Goal: Find specific page/section: Find specific page/section

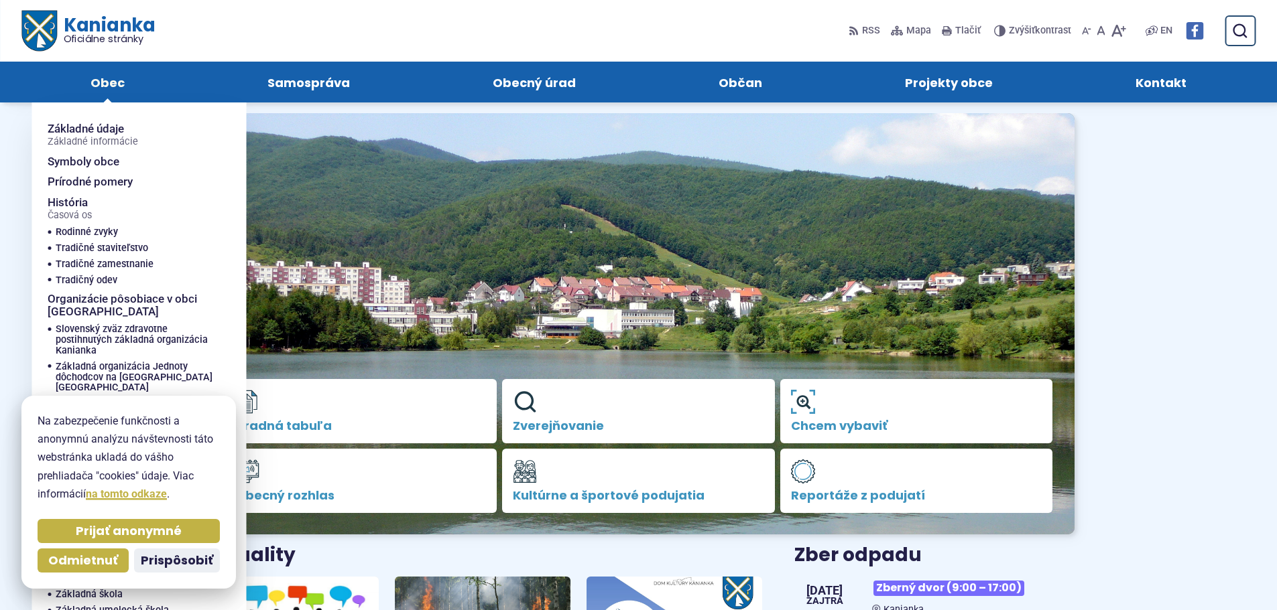
click at [115, 88] on span "Obec" at bounding box center [107, 82] width 34 height 41
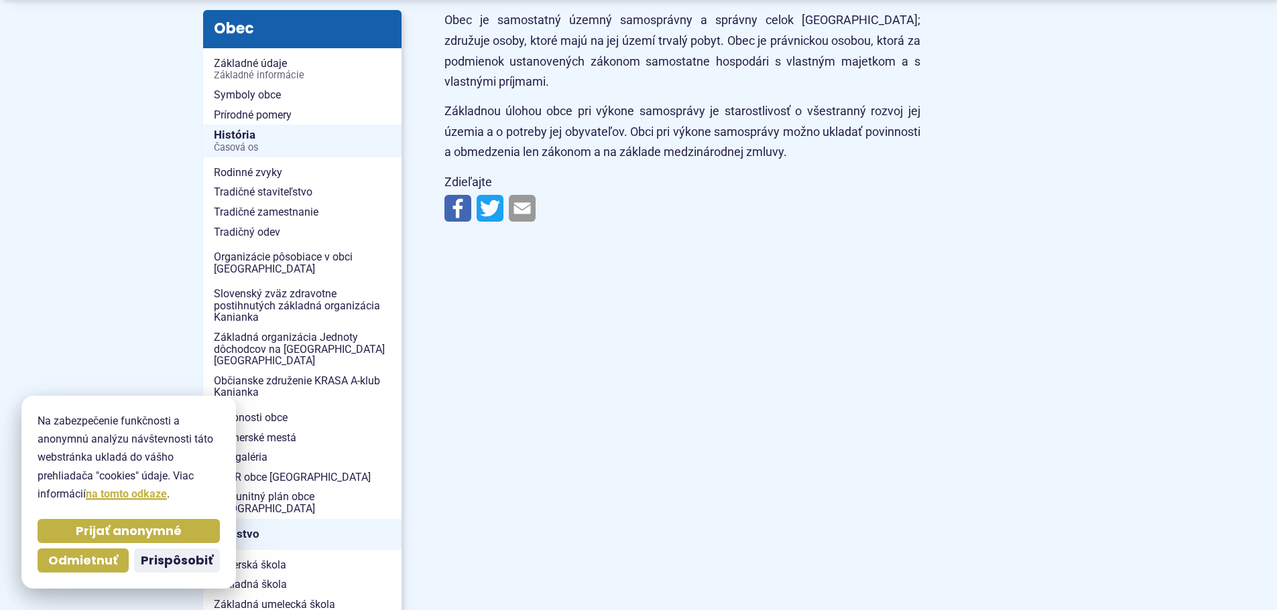
scroll to position [335, 0]
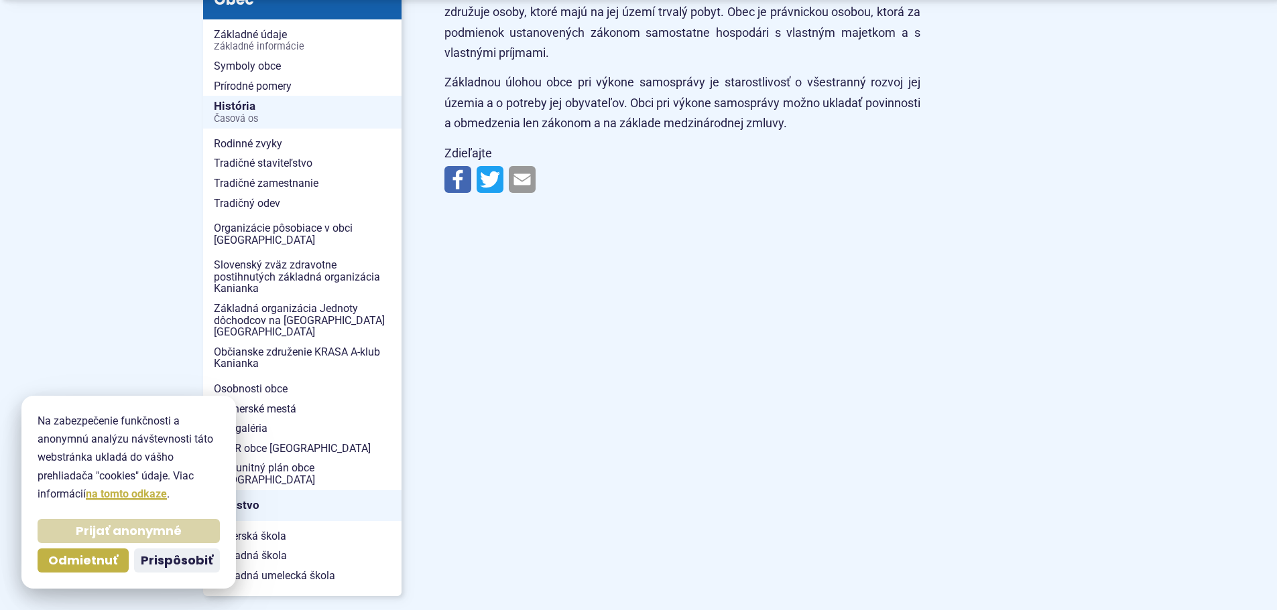
click at [115, 521] on button "Prijať anonymné" at bounding box center [129, 531] width 182 height 24
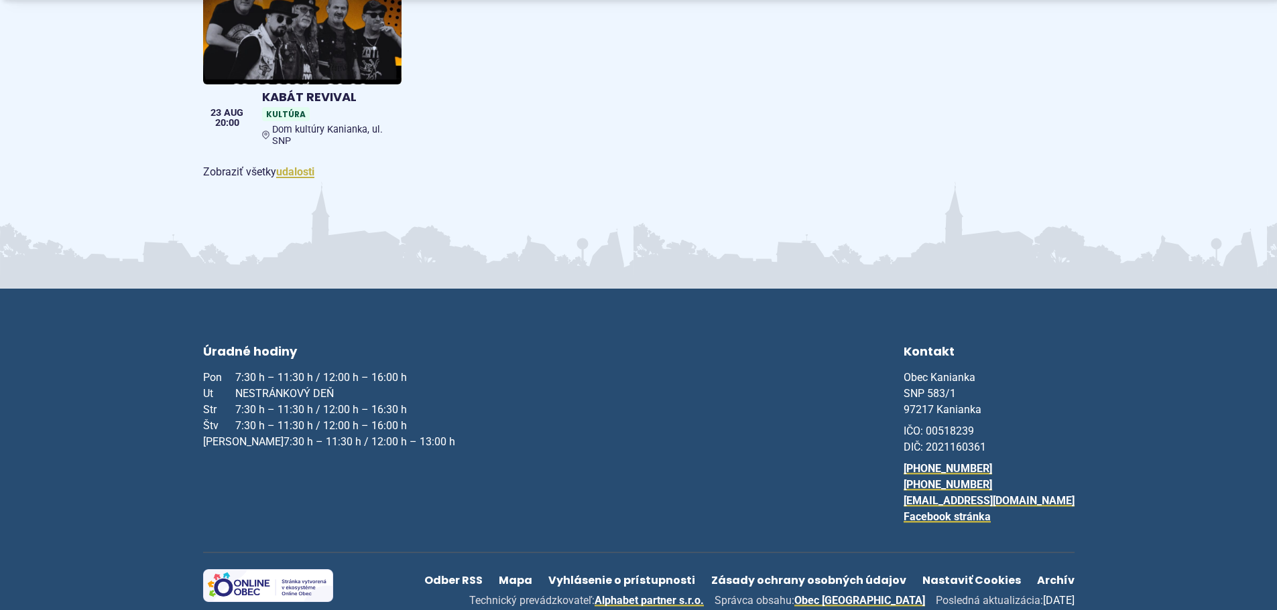
scroll to position [1305, 0]
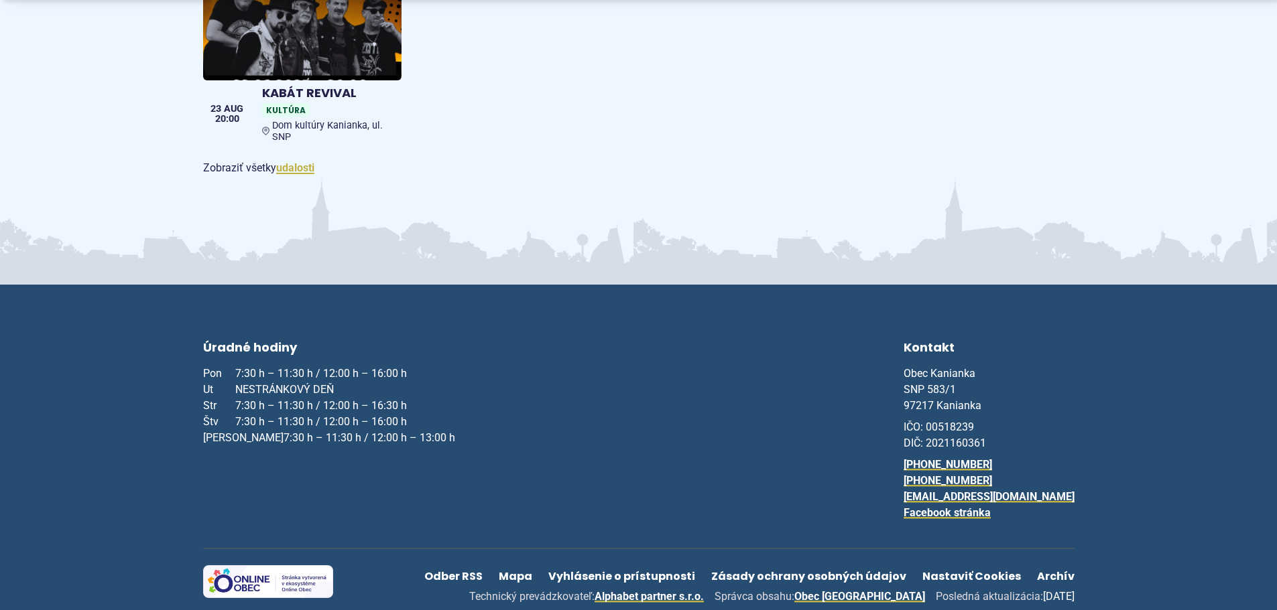
drag, startPoint x: 373, startPoint y: 415, endPoint x: 401, endPoint y: 414, distance: 27.5
click at [401, 414] on p "Pon 7:30 h – 11:30 h / 12:00 h – 16:00 h Ut NESTRÁNKOVÝ DEŇ Str 7:30 h – 11:30 …" at bounding box center [329, 406] width 252 height 80
drag, startPoint x: 465, startPoint y: 331, endPoint x: 446, endPoint y: 310, distance: 28.4
click at [460, 338] on div "Úradné hodiny Pon 7:30 h – 11:30 h / 12:00 h – 16:00 h Ut NESTRÁNKOVÝ DEŇ Str 7…" at bounding box center [638, 443] width 871 height 210
